Goal: Check status: Check status

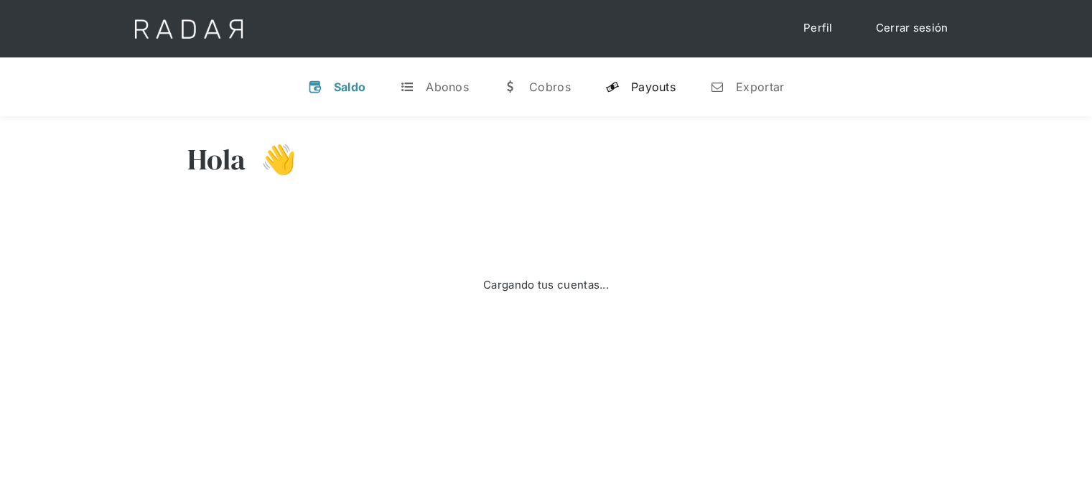
select select "prontopaga"
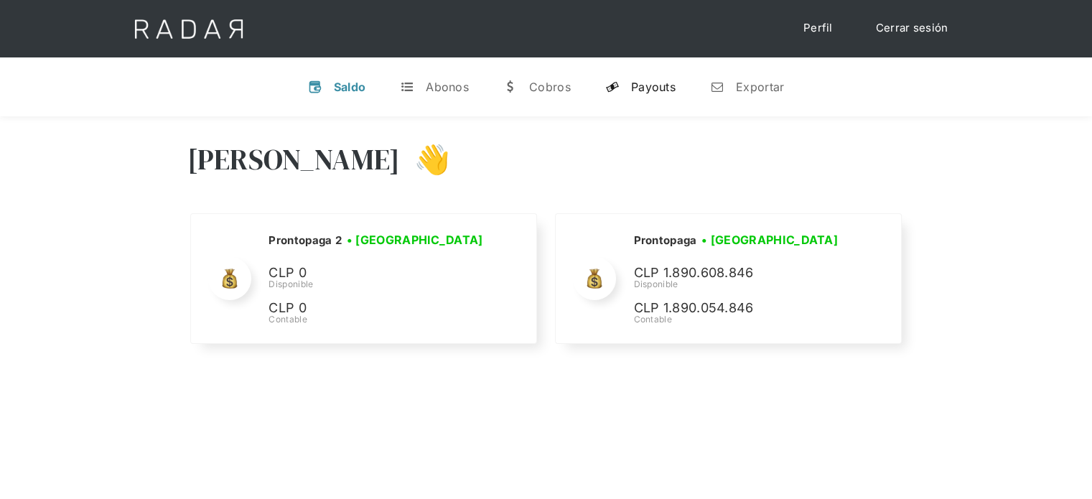
click at [650, 88] on div "Payouts" at bounding box center [653, 87] width 45 height 14
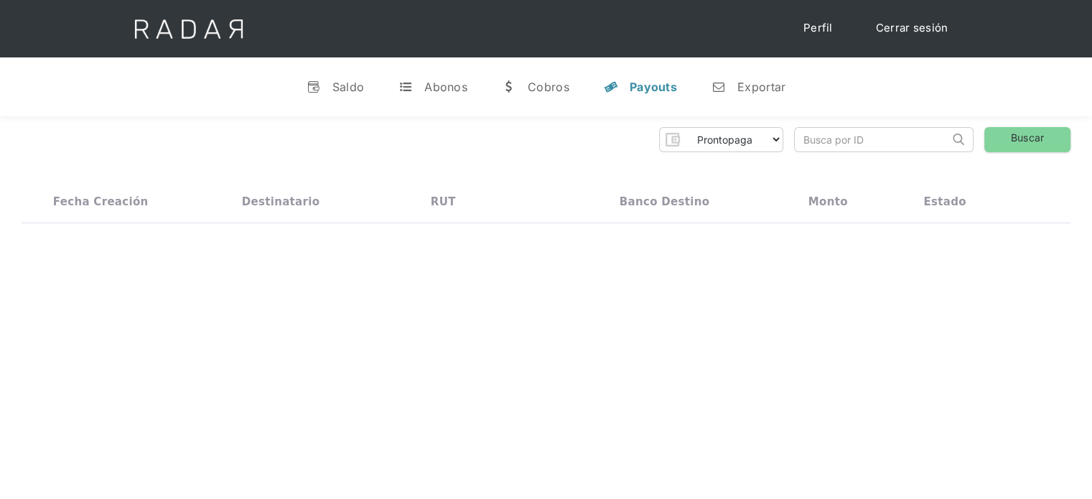
click at [823, 141] on input "search" at bounding box center [872, 140] width 154 height 24
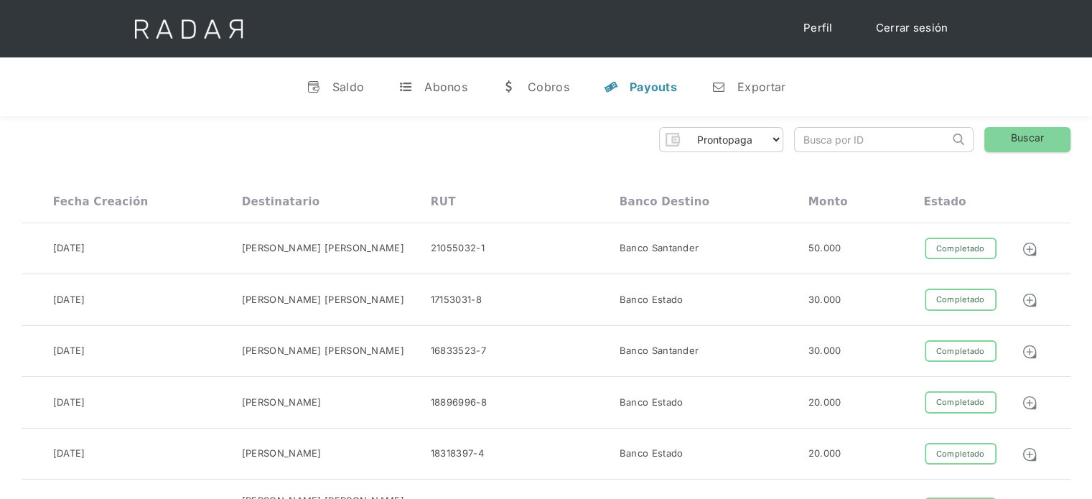
paste input "b63c2d53-7a86-4af5-9f24-783f7c4adcec"
drag, startPoint x: 820, startPoint y: 139, endPoint x: 792, endPoint y: 146, distance: 28.9
click at [792, 146] on div "Prontopaga Prontopaga 2 Thank you! Your submission has been received! Oops! Som…" at bounding box center [546, 139] width 1049 height 25
click at [808, 140] on input "b63c2d53-7a86-4af5-9f24-783f7c4adcec" at bounding box center [872, 140] width 154 height 24
type input "b63c2d53-7a86-4af5-9f24-783f7c4adcec"
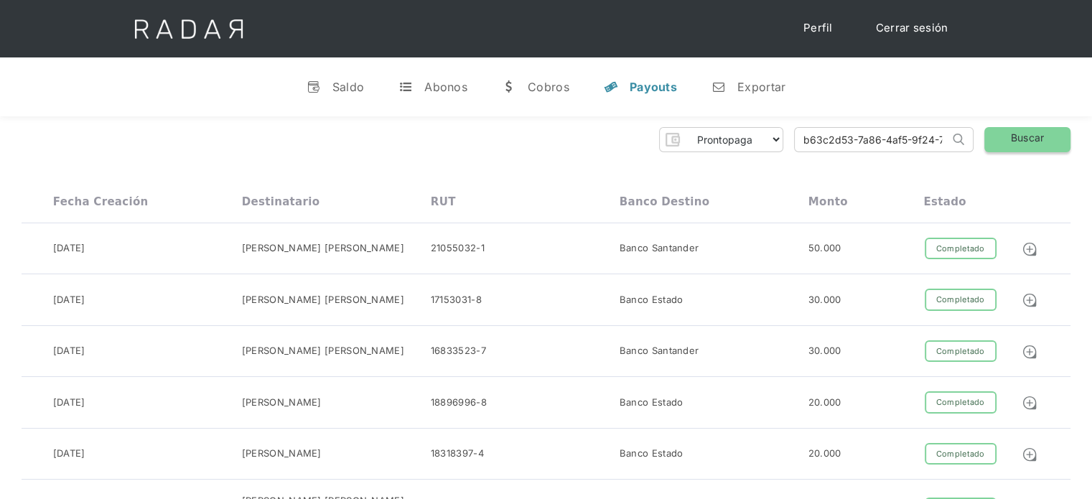
click at [1026, 146] on link "Buscar" at bounding box center [1027, 139] width 86 height 25
click at [1031, 146] on link "Buscar" at bounding box center [1027, 139] width 86 height 25
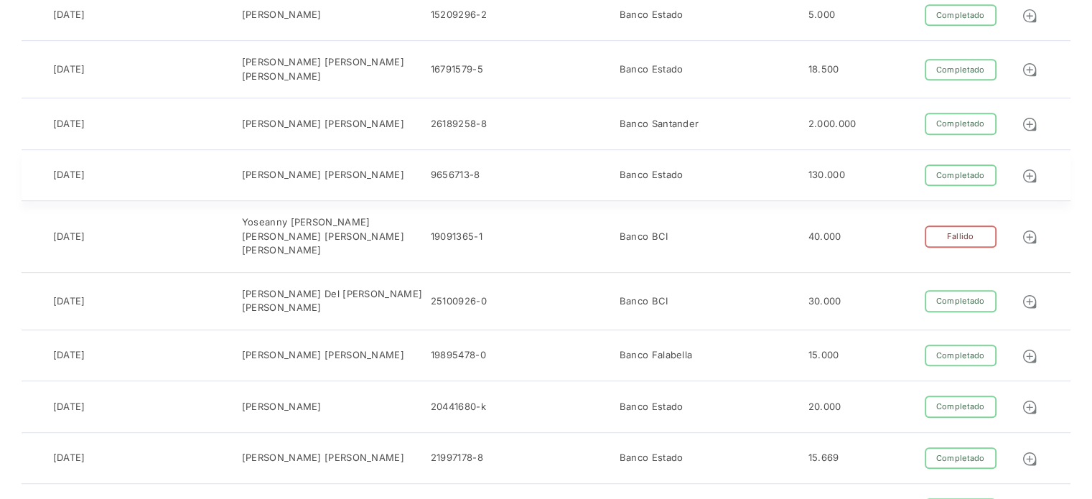
scroll to position [503, 0]
